Goal: Understand process/instructions

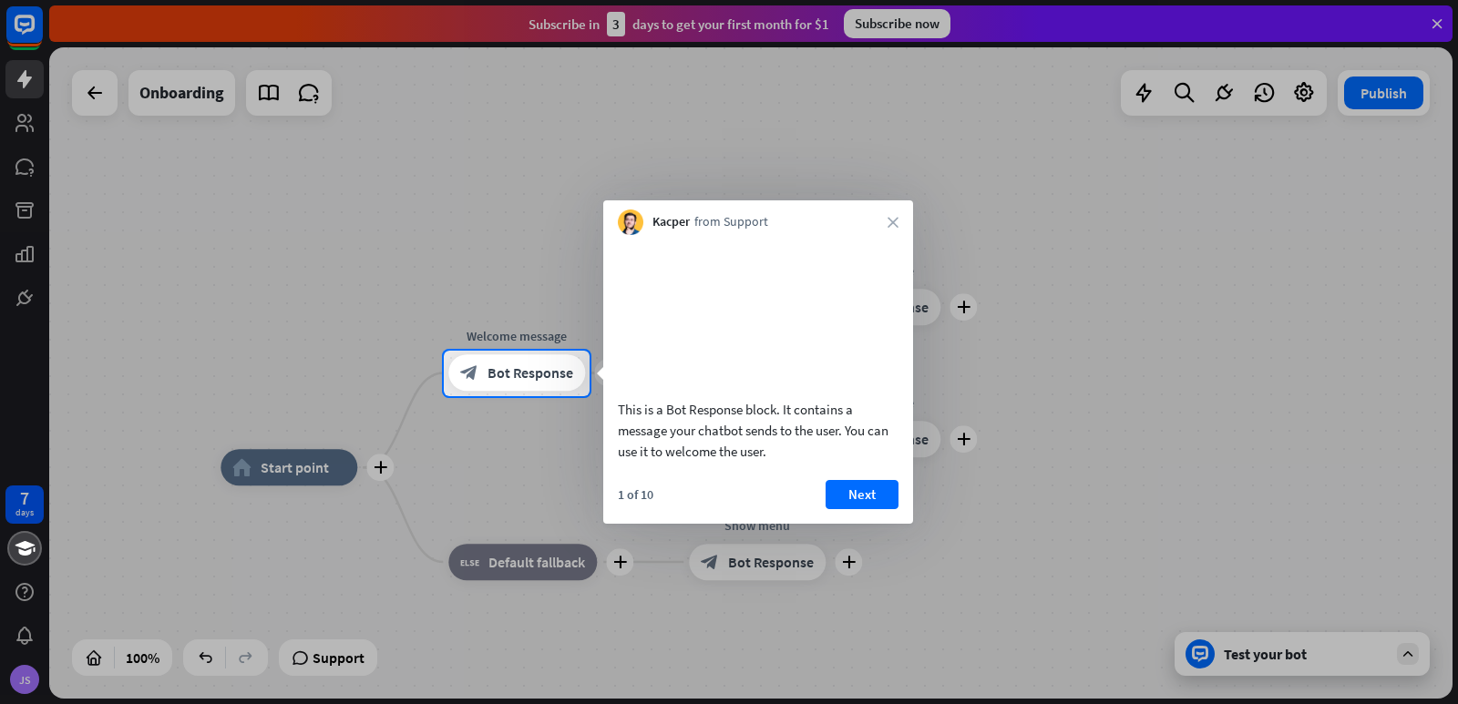
click at [1200, 209] on div at bounding box center [729, 175] width 1458 height 351
click at [477, 361] on div "block_bot_response Bot Response" at bounding box center [516, 373] width 137 height 36
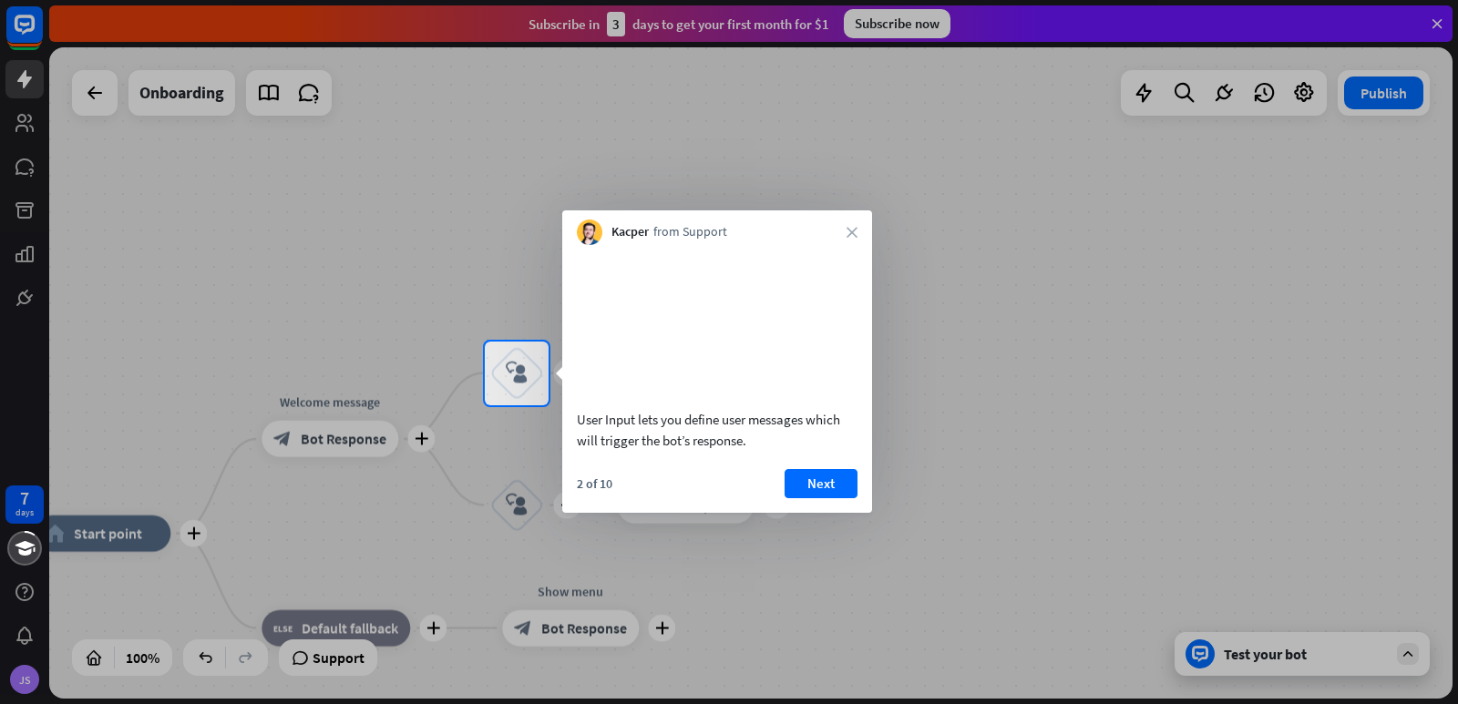
click at [1021, 339] on div at bounding box center [729, 171] width 1458 height 342
click at [866, 513] on div "2 of 10 Next" at bounding box center [717, 491] width 310 height 44
click at [444, 602] on div at bounding box center [729, 555] width 1458 height 300
click at [258, 508] on div at bounding box center [729, 555] width 1458 height 300
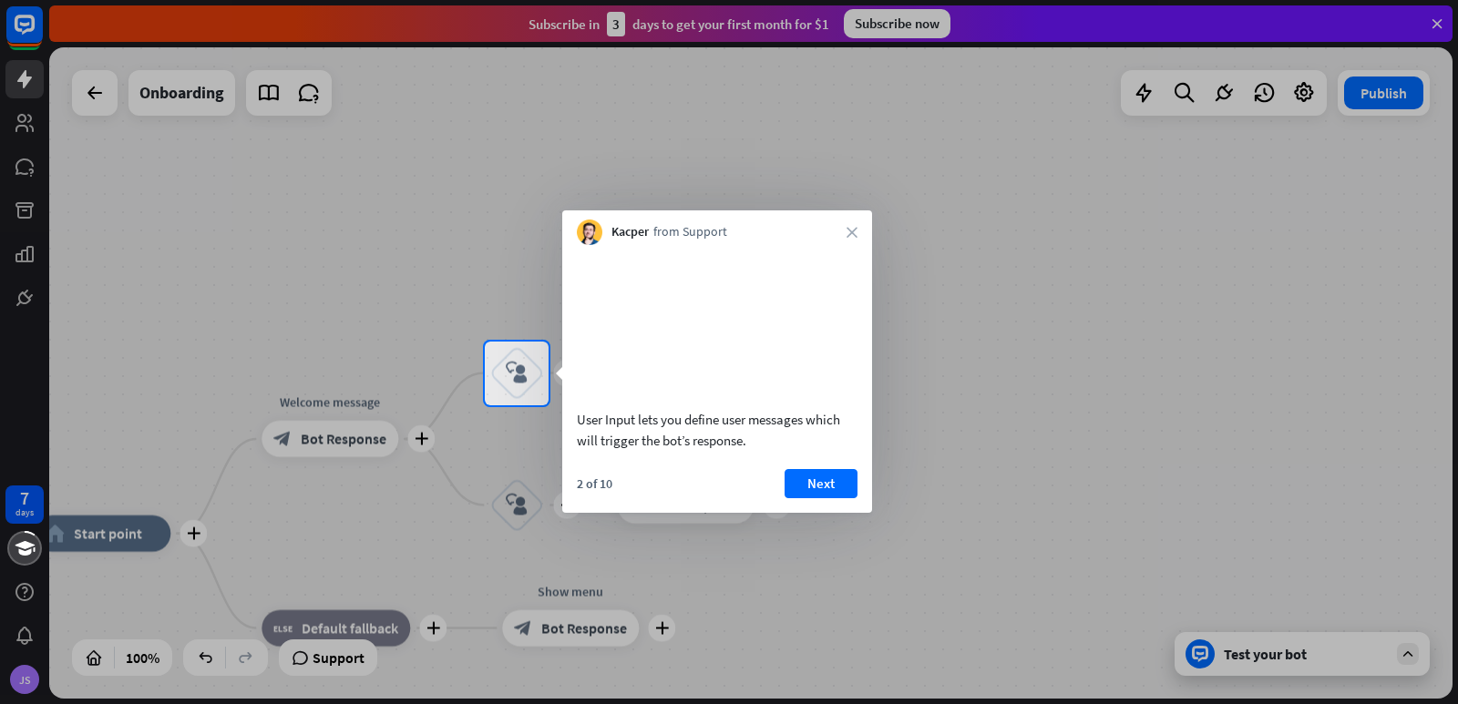
click at [1314, 313] on div at bounding box center [729, 171] width 1458 height 342
click at [758, 32] on div at bounding box center [729, 171] width 1458 height 342
click at [780, 366] on video at bounding box center [717, 324] width 281 height 140
click at [533, 371] on div "block_user_input" at bounding box center [516, 373] width 55 height 55
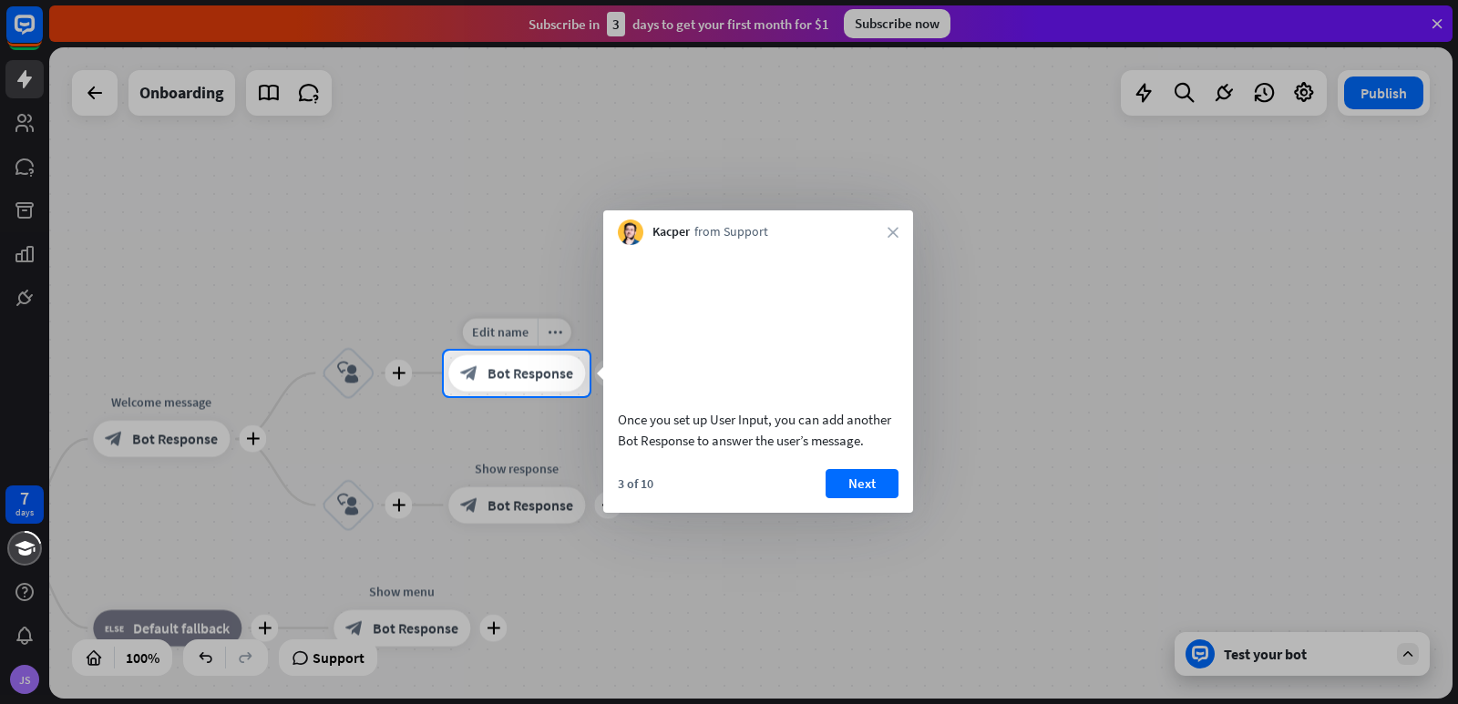
click at [545, 377] on span "Bot Response" at bounding box center [530, 373] width 86 height 18
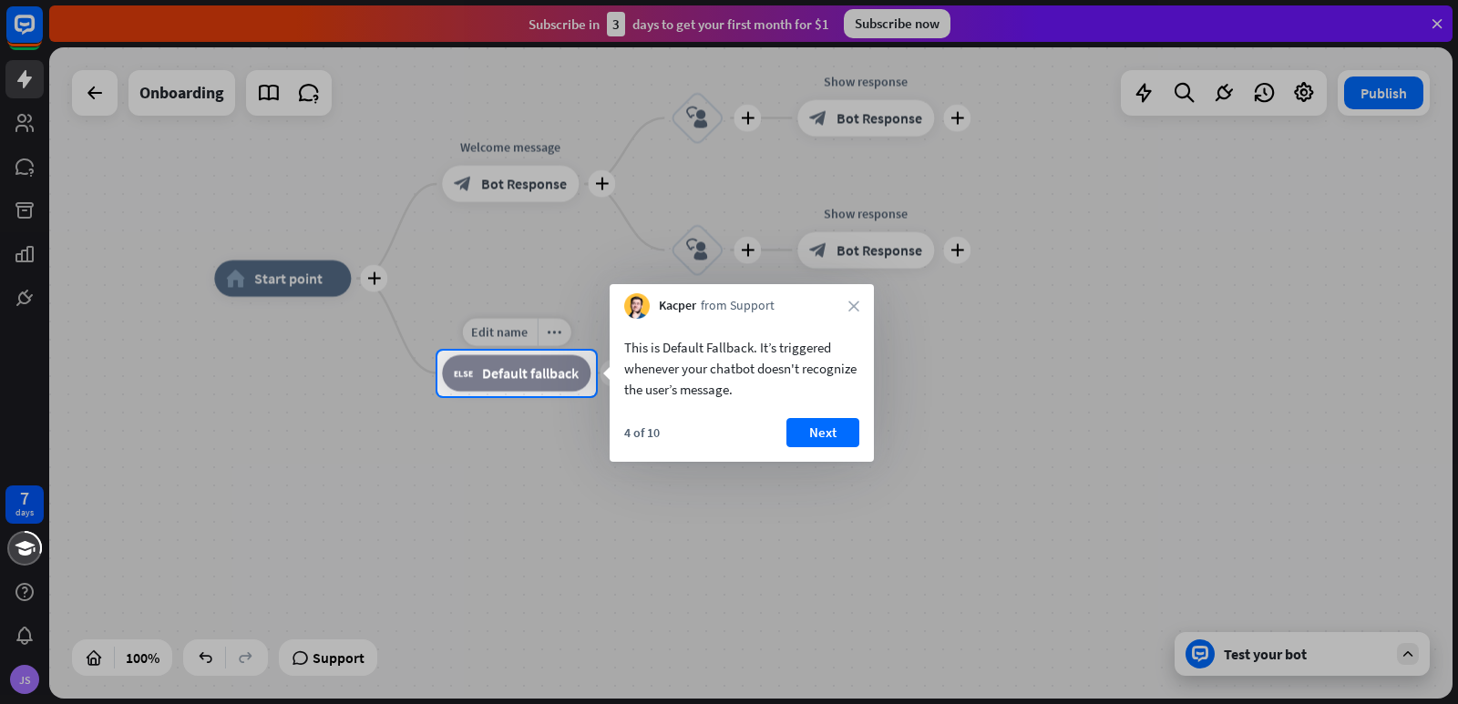
click at [545, 377] on span "Default fallback" at bounding box center [530, 373] width 97 height 18
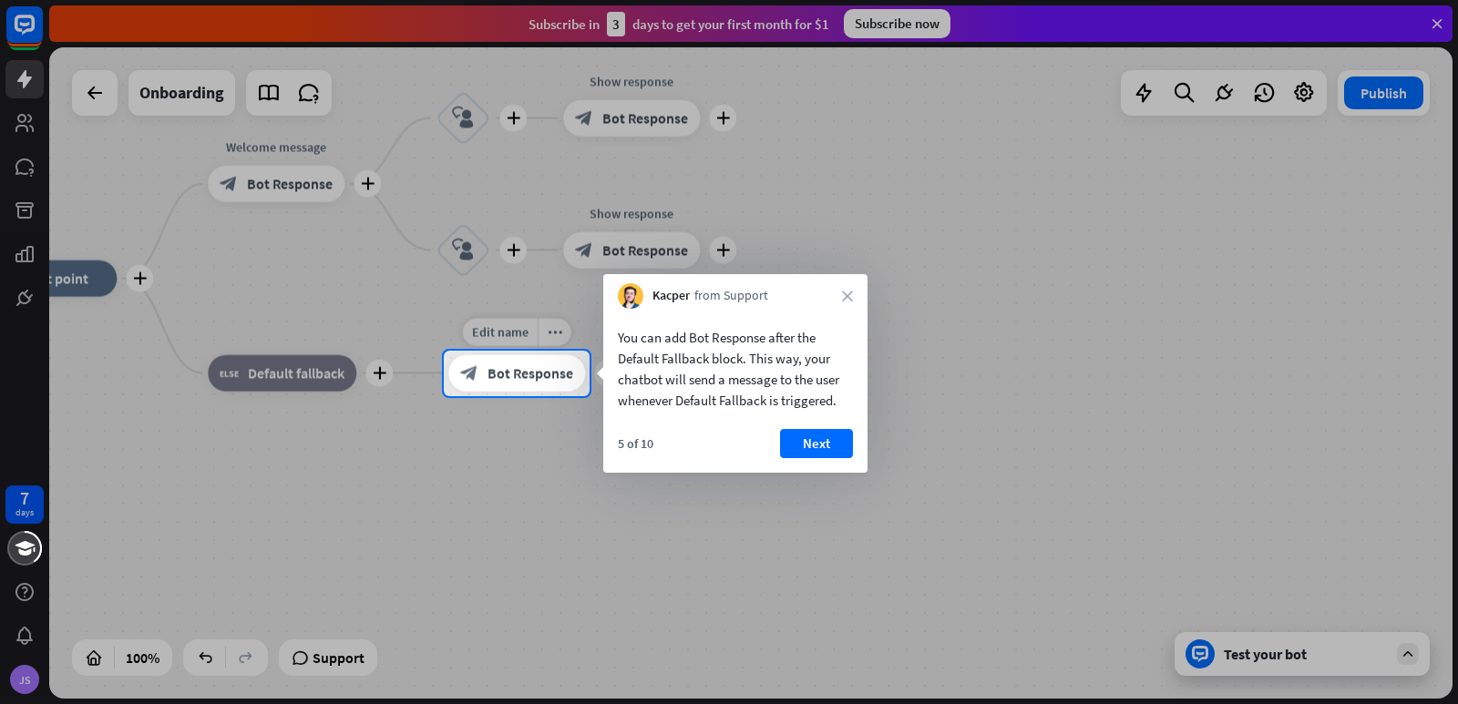
click at [557, 375] on span "Bot Response" at bounding box center [530, 373] width 86 height 18
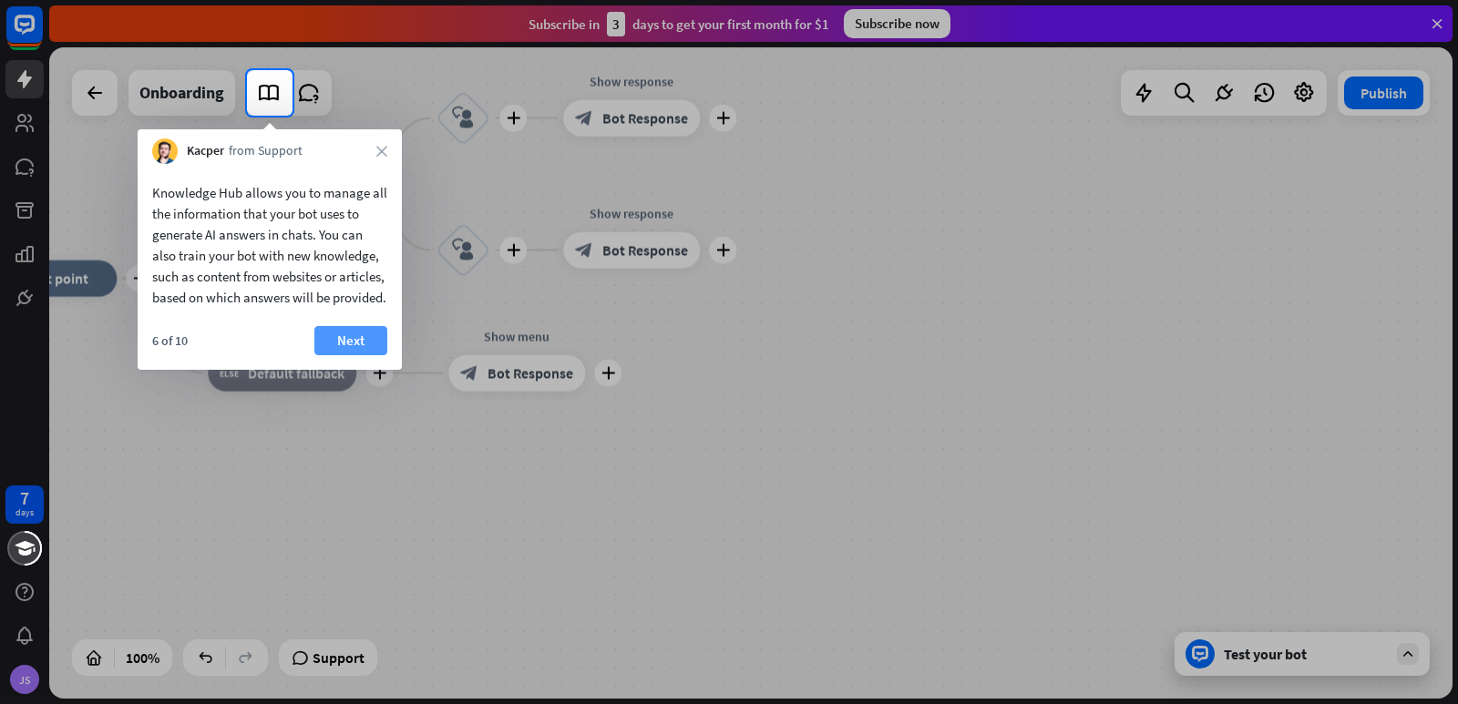
click at [364, 355] on button "Next" at bounding box center [350, 340] width 73 height 29
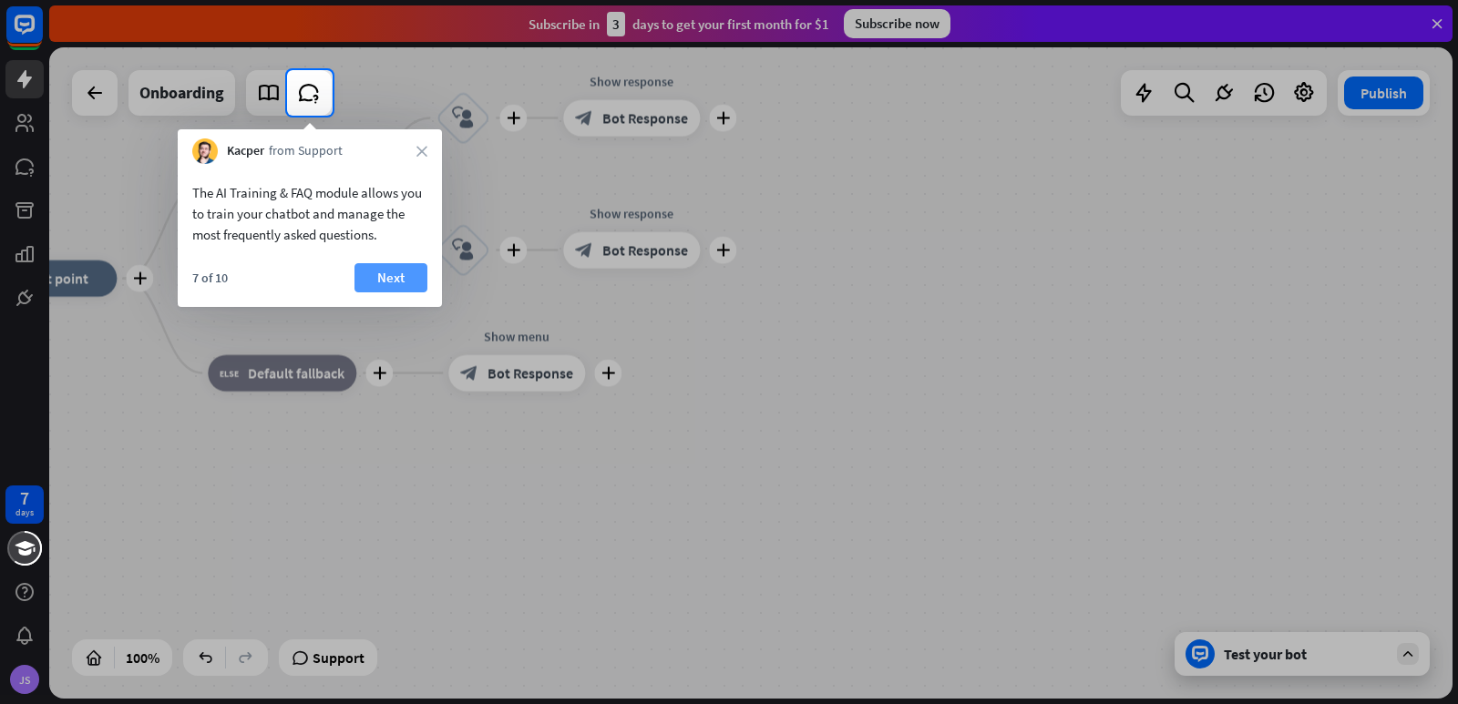
click at [390, 271] on button "Next" at bounding box center [390, 277] width 73 height 29
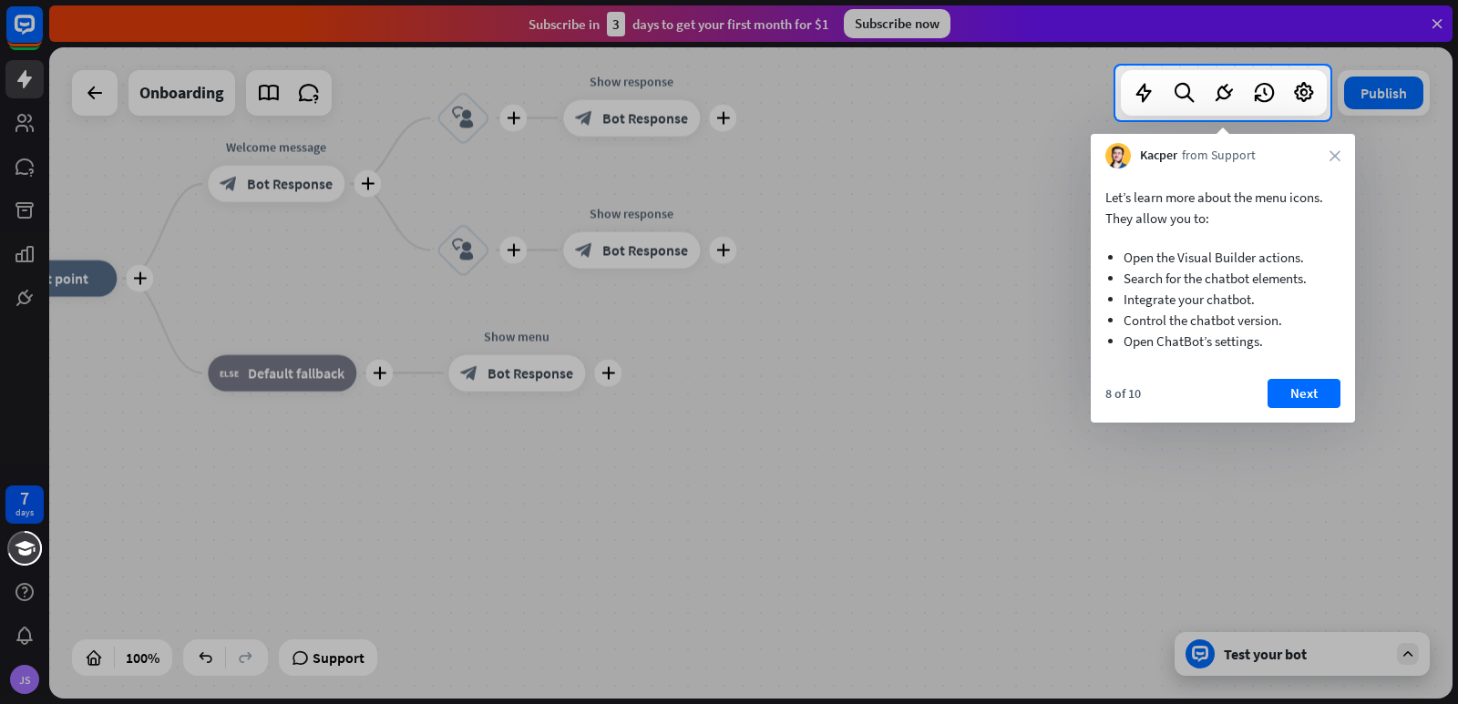
click at [1311, 376] on div "Let’s learn more about the menu icons. They allow you to: Open the Visual Build…" at bounding box center [1223, 296] width 264 height 254
click at [1306, 390] on button "Next" at bounding box center [1303, 393] width 73 height 29
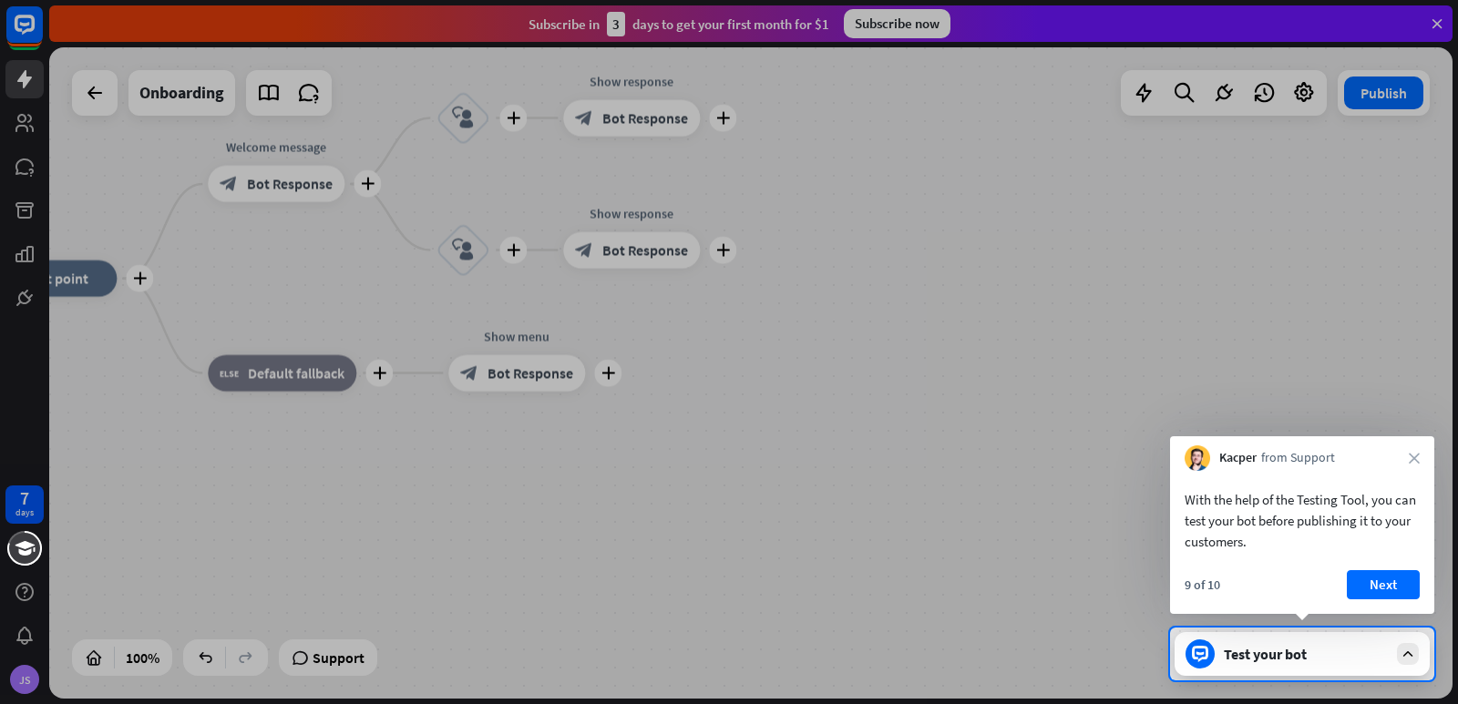
click at [1347, 661] on div "Test your bot" at bounding box center [1306, 654] width 164 height 18
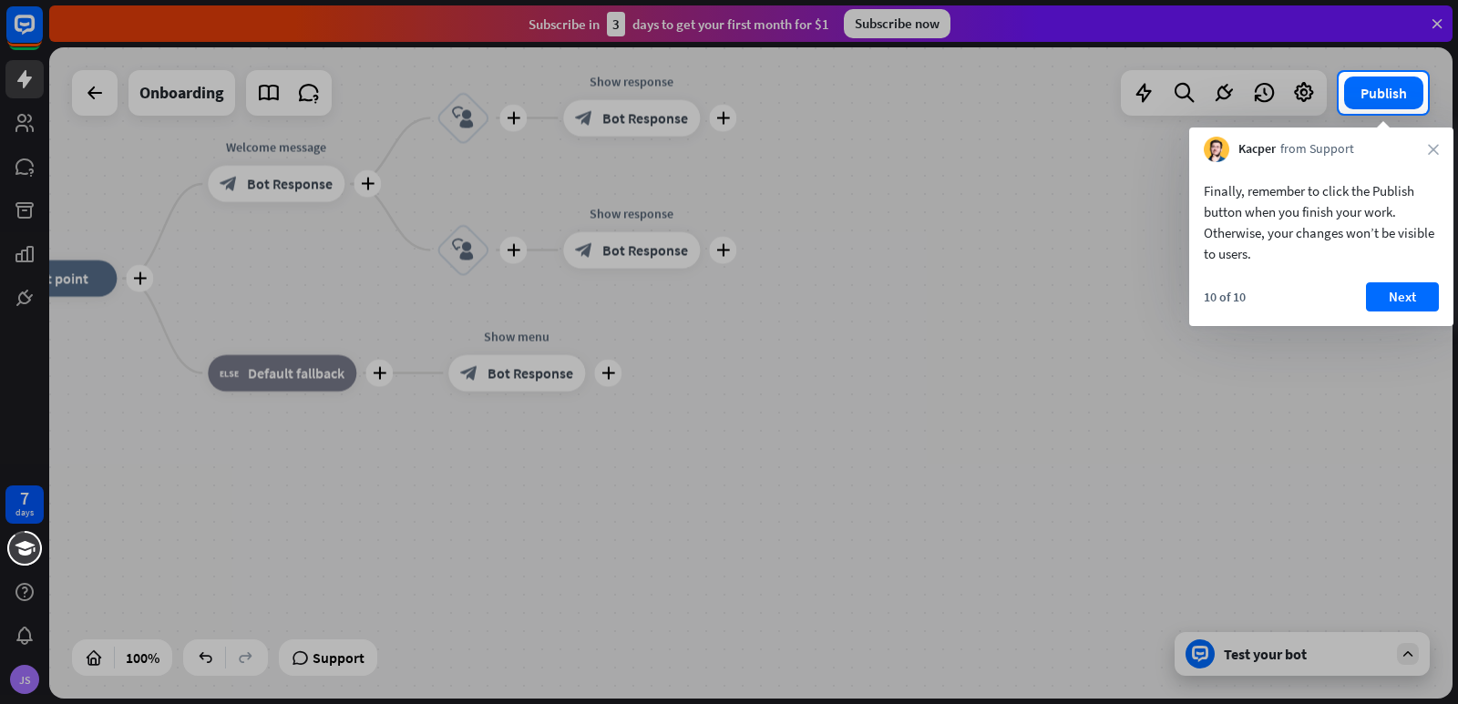
click at [1348, 657] on div at bounding box center [729, 409] width 1458 height 590
click at [1386, 302] on button "Next" at bounding box center [1402, 296] width 73 height 29
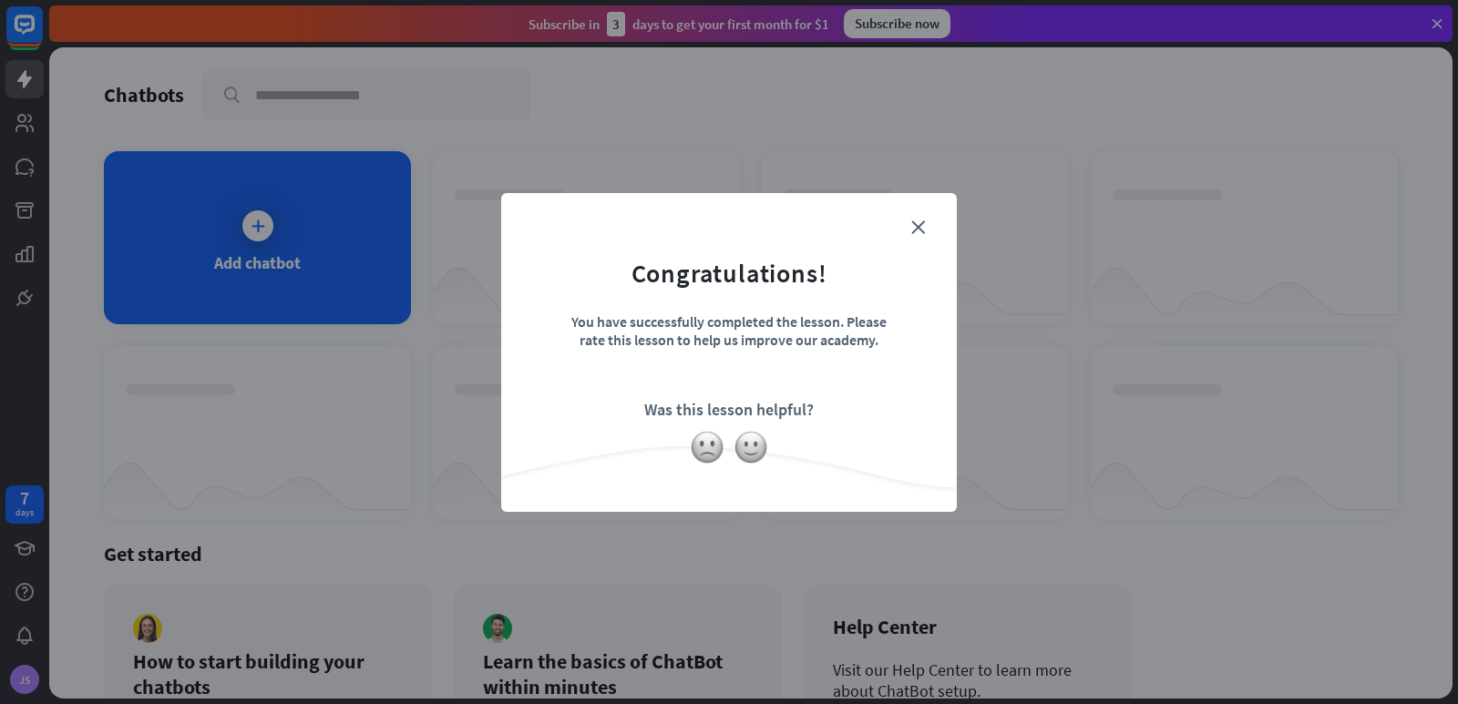
click at [905, 448] on div at bounding box center [729, 447] width 456 height 35
click at [1041, 305] on div "close Congratulations! You have successfully completed the lesson. Please rate …" at bounding box center [729, 352] width 1458 height 704
click at [918, 233] on icon "close" at bounding box center [918, 227] width 14 height 14
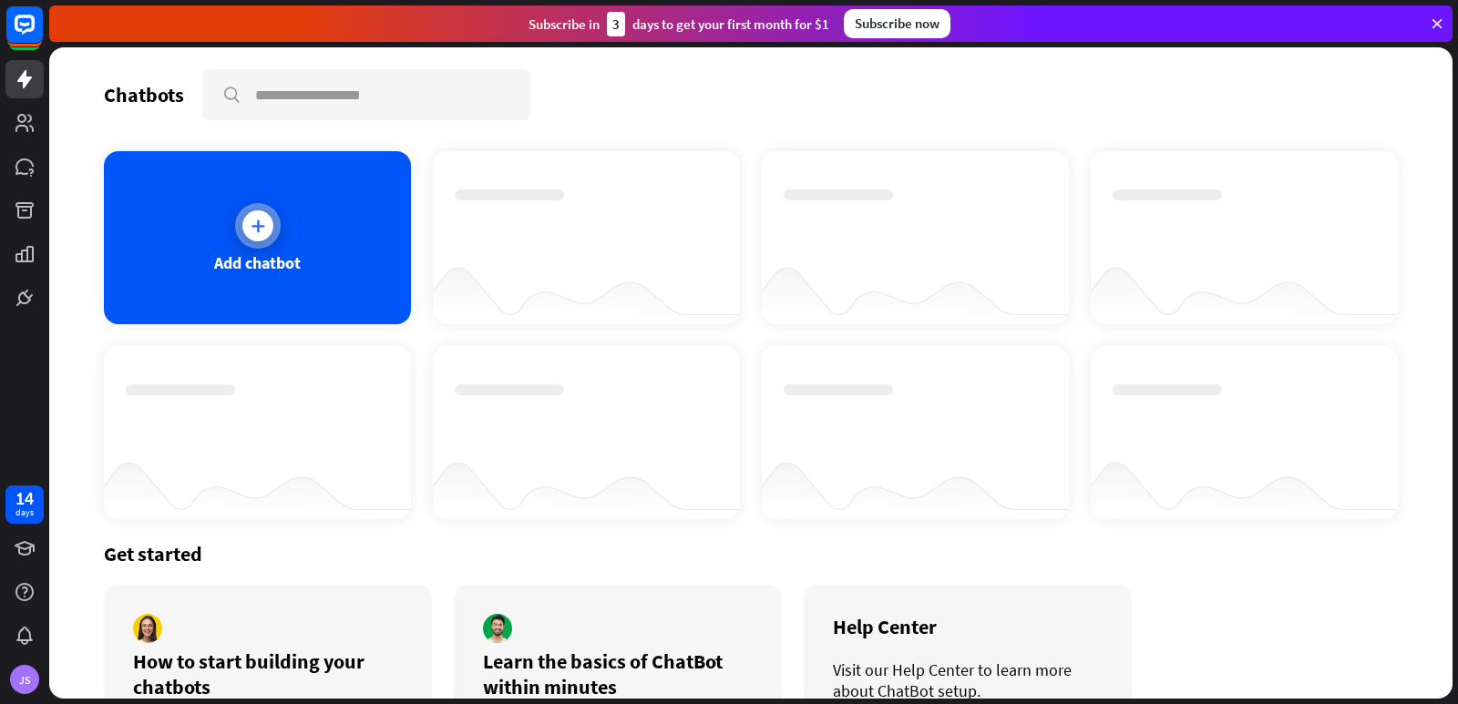
click at [228, 225] on div "Add chatbot" at bounding box center [257, 237] width 307 height 173
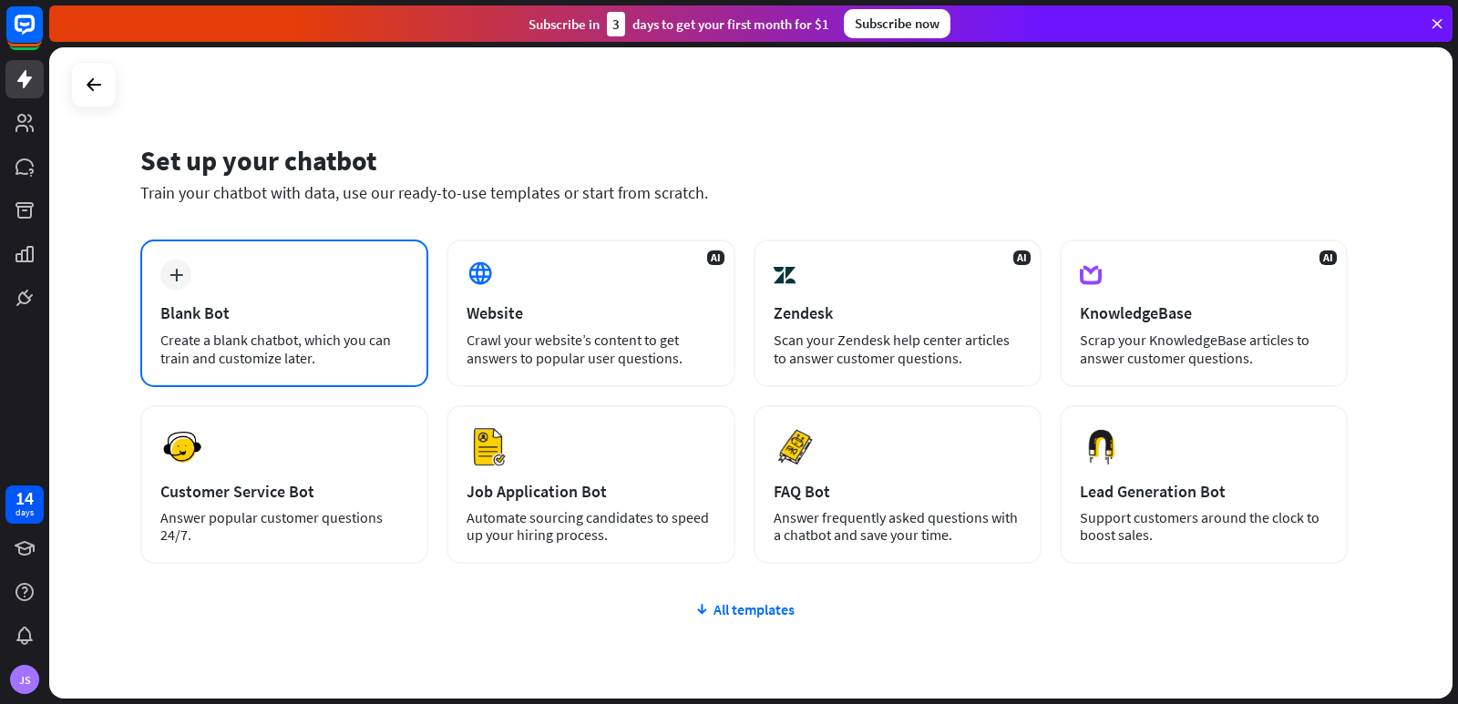
click at [387, 339] on div "Create a blank chatbot, which you can train and customize later." at bounding box center [284, 349] width 248 height 36
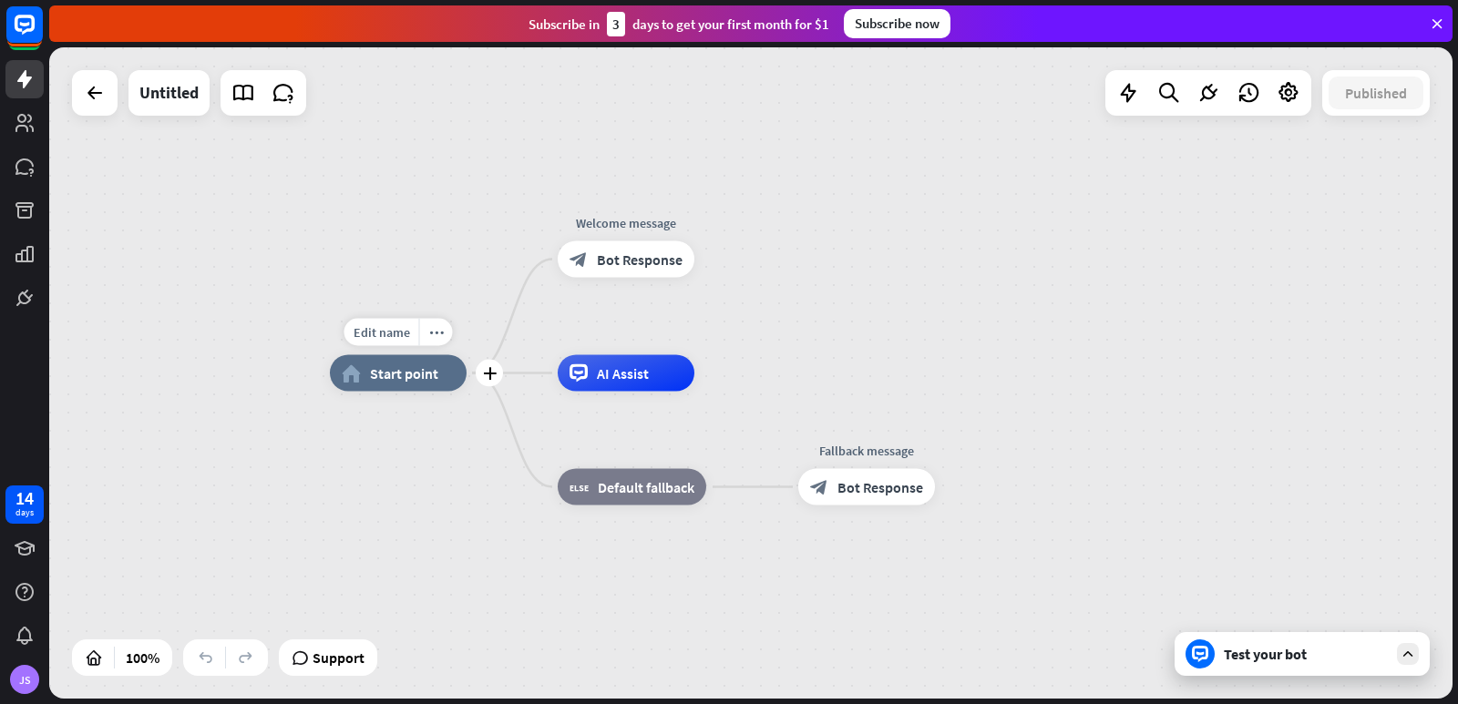
click at [440, 382] on div "home_2 Start point" at bounding box center [398, 373] width 137 height 36
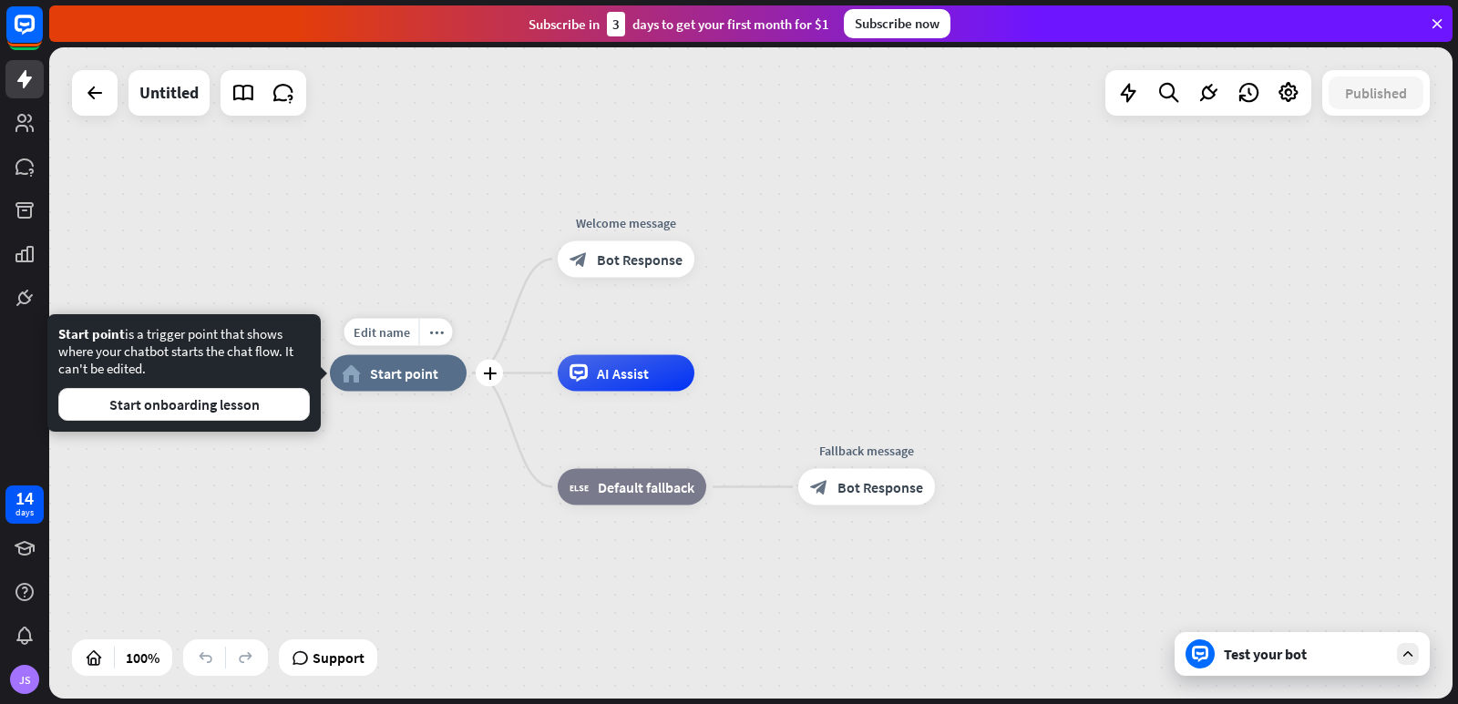
click at [436, 382] on span "Start point" at bounding box center [404, 373] width 68 height 18
